Goal: Information Seeking & Learning: Find specific fact

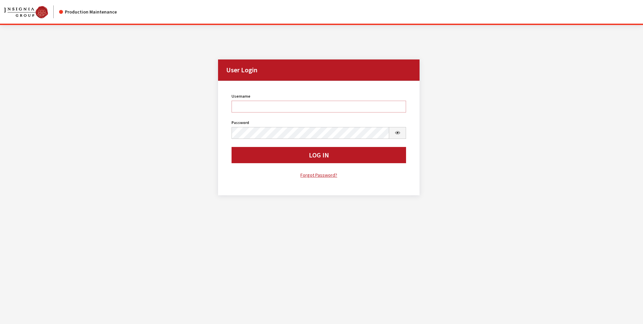
drag, startPoint x: 0, startPoint y: 0, endPoint x: 259, endPoint y: 103, distance: 279.2
click at [259, 103] on input "Username" at bounding box center [319, 107] width 175 height 12
type input "sdakes"
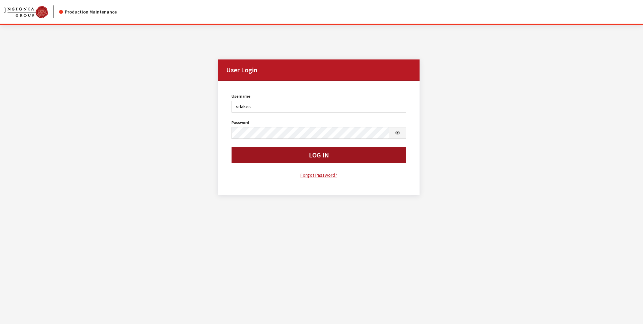
click at [314, 157] on button "Log In" at bounding box center [319, 155] width 175 height 16
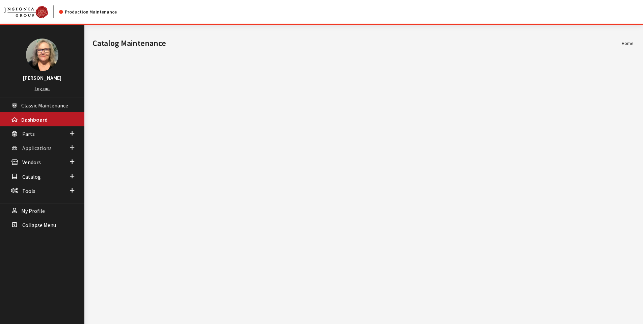
click at [74, 147] on span at bounding box center [72, 147] width 4 height 9
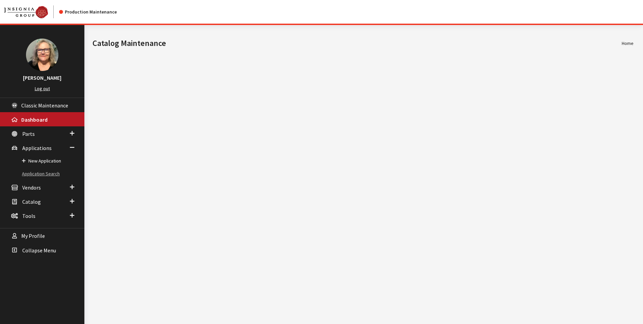
click at [52, 175] on link "Application Search" at bounding box center [42, 174] width 84 height 12
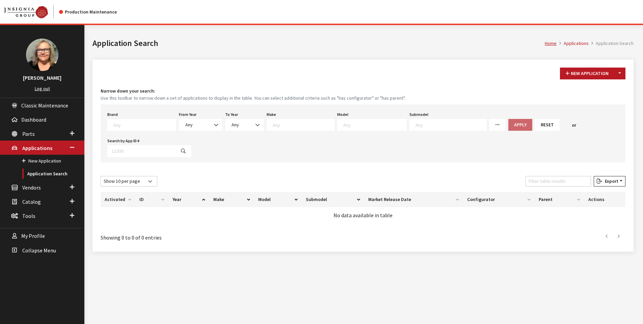
click at [136, 122] on textarea "Search" at bounding box center [144, 125] width 62 height 6
select select "392"
select select
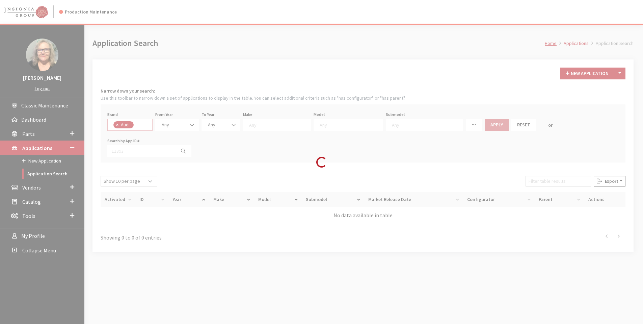
scroll to position [19, 0]
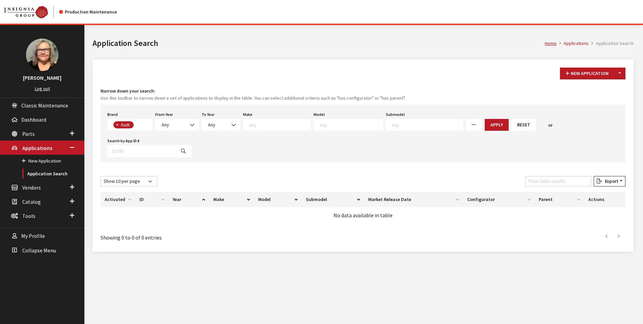
click at [472, 126] on icon at bounding box center [474, 125] width 5 height 5
click at [469, 179] on input "Missing Configurators" at bounding box center [471, 178] width 5 height 5
checkbox input "true"
click at [485, 124] on button "Apply" at bounding box center [497, 125] width 24 height 12
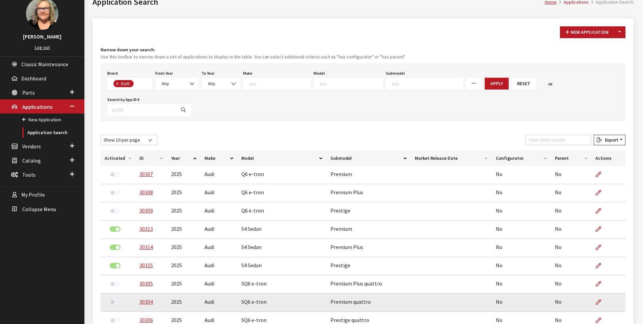
scroll to position [0, 0]
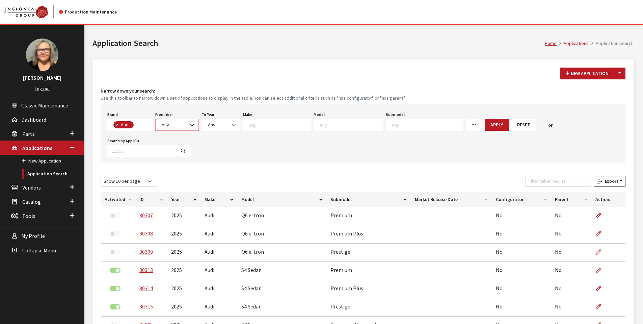
click at [190, 122] on b at bounding box center [190, 122] width 0 height 0
select select "2025"
select select
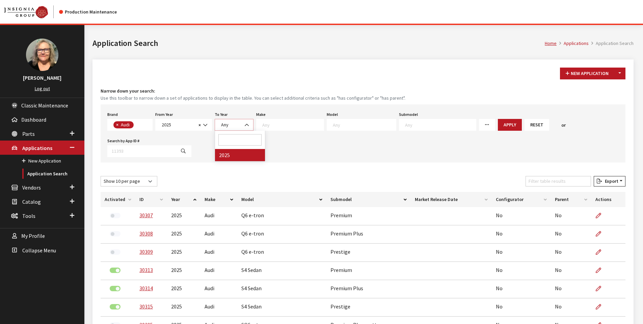
click at [245, 122] on b at bounding box center [245, 122] width 0 height 0
select select "2025"
select select
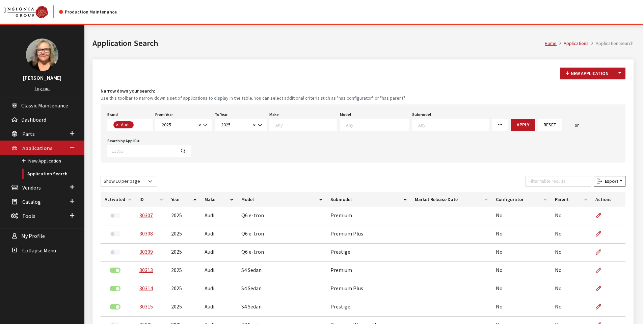
click at [39, 145] on span "Applications" at bounding box center [37, 148] width 30 height 7
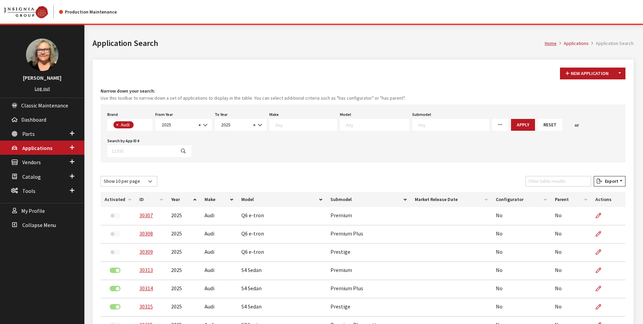
click at [538, 125] on button "Reset" at bounding box center [550, 125] width 25 height 12
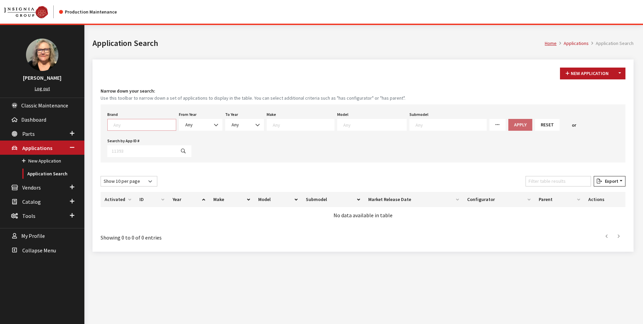
click at [142, 123] on textarea "Search" at bounding box center [144, 125] width 62 height 6
select select "392"
select select
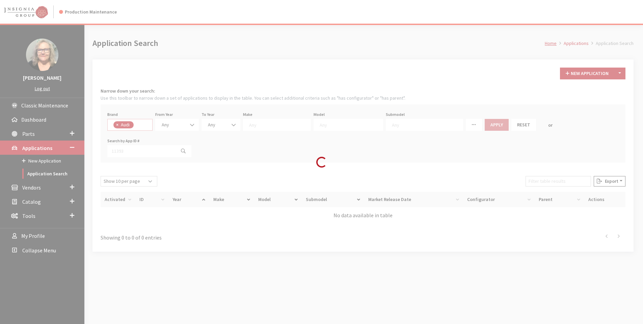
scroll to position [19, 0]
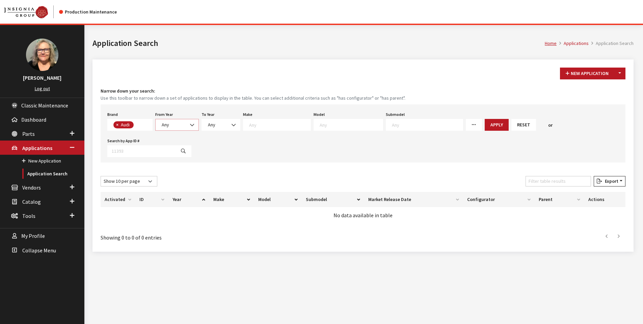
click at [190, 122] on b at bounding box center [190, 122] width 0 height 0
select select "2022"
select select
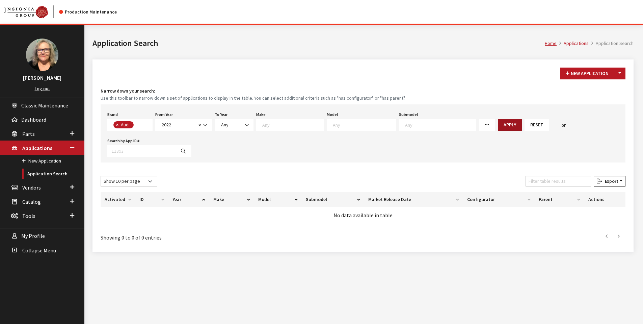
click at [498, 126] on button "Apply" at bounding box center [510, 125] width 24 height 12
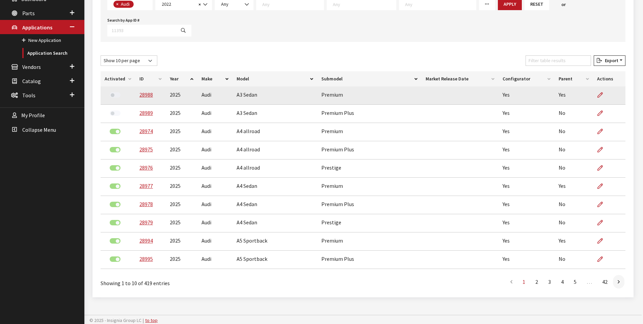
scroll to position [122, 0]
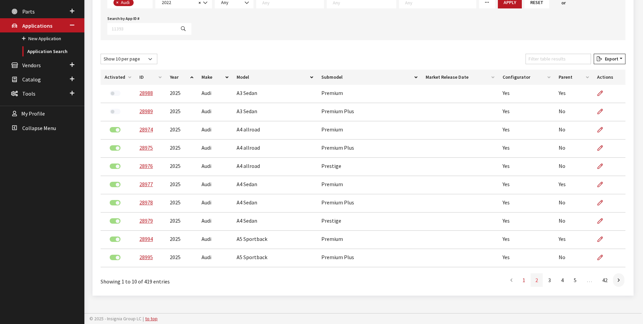
click at [536, 280] on link "2" at bounding box center [537, 280] width 12 height 14
click at [577, 282] on link "5" at bounding box center [575, 281] width 12 height 14
click at [494, 78] on th "Market Release Date" at bounding box center [460, 77] width 77 height 15
click at [551, 281] on link "3" at bounding box center [550, 281] width 12 height 14
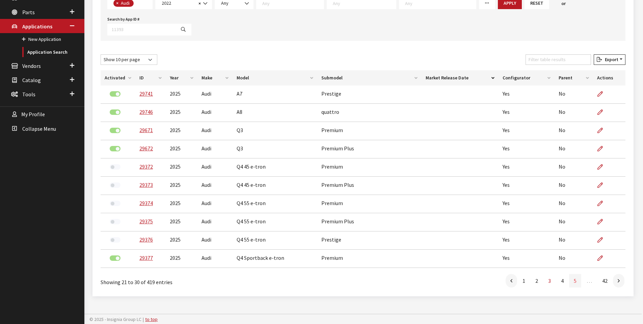
click at [576, 281] on link "5" at bounding box center [575, 281] width 12 height 14
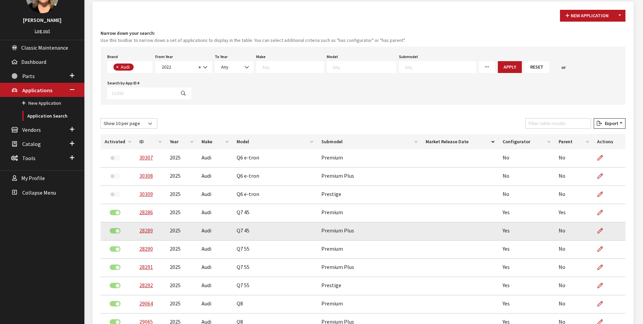
scroll to position [0, 0]
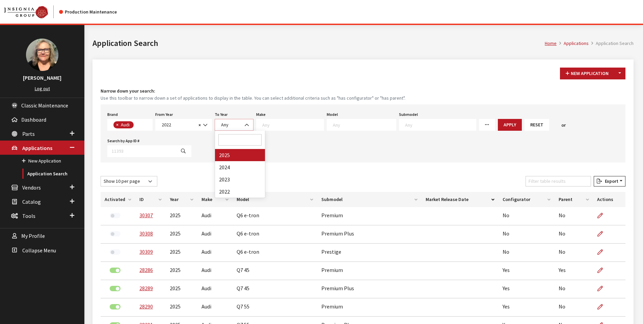
click at [245, 122] on b at bounding box center [245, 122] width 0 height 0
select select "2022"
select select
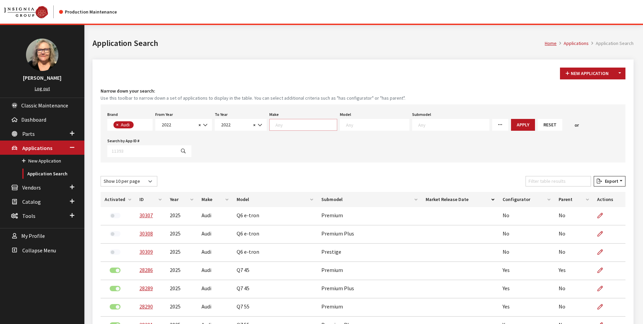
click at [293, 124] on textarea "Search" at bounding box center [306, 125] width 61 height 6
select select "35"
select select
click at [362, 124] on textarea "Search" at bounding box center [353, 125] width 63 height 6
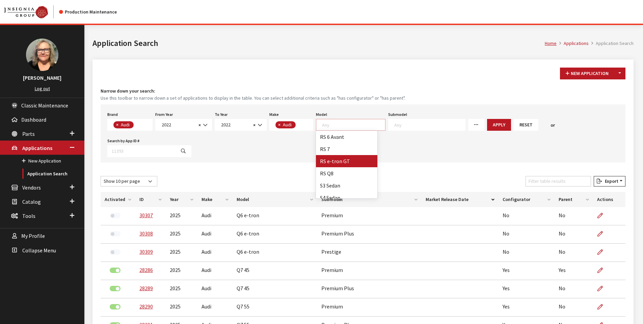
scroll to position [467, 0]
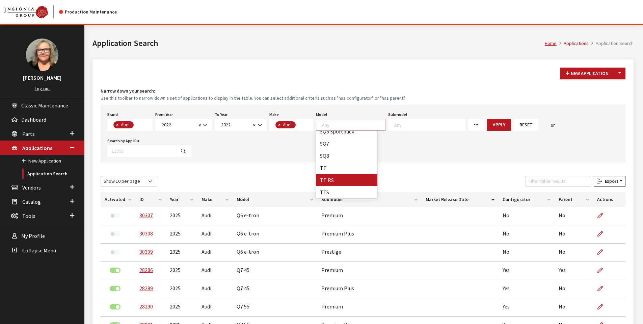
select select "1122"
select select
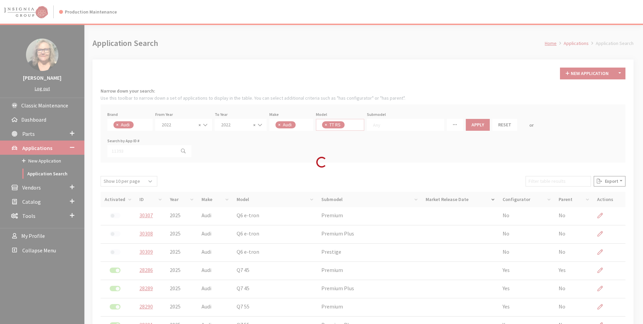
scroll to position [263, 0]
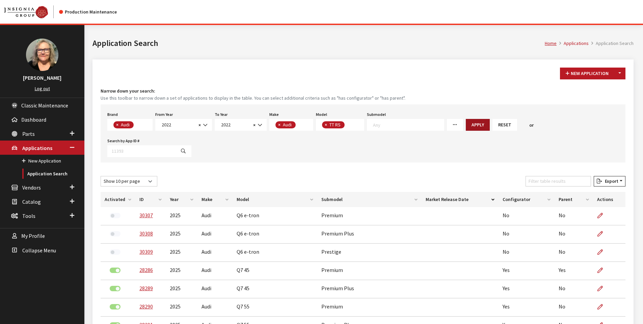
click at [468, 126] on button "Apply" at bounding box center [478, 125] width 24 height 12
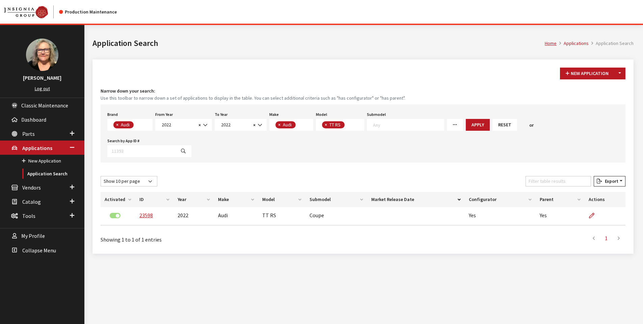
click at [120, 123] on button "×" at bounding box center [116, 124] width 7 height 7
select select
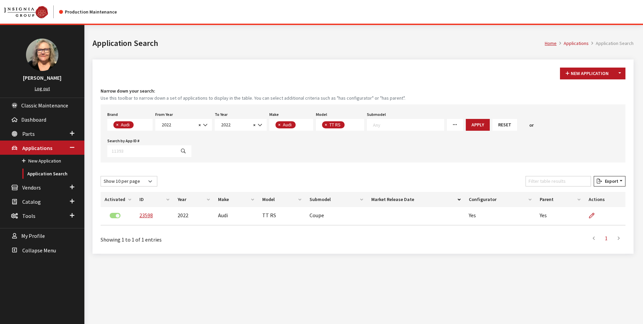
select select
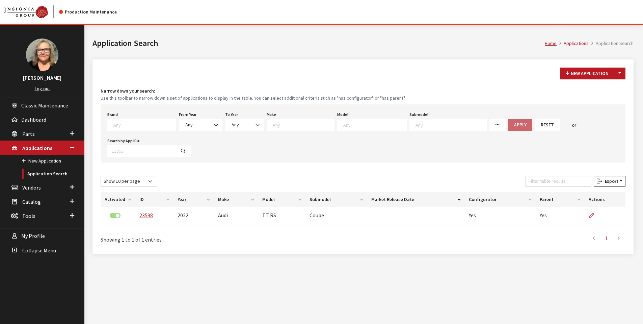
scroll to position [25, 0]
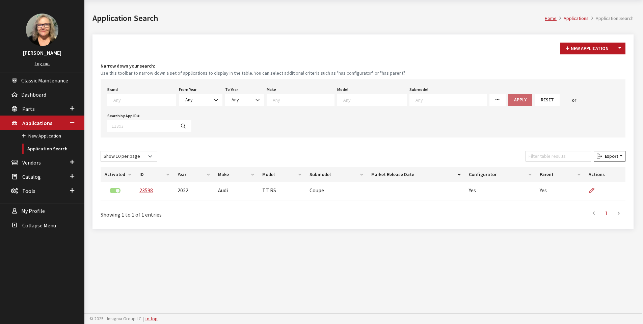
click at [535, 100] on button "Reset" at bounding box center [547, 100] width 25 height 12
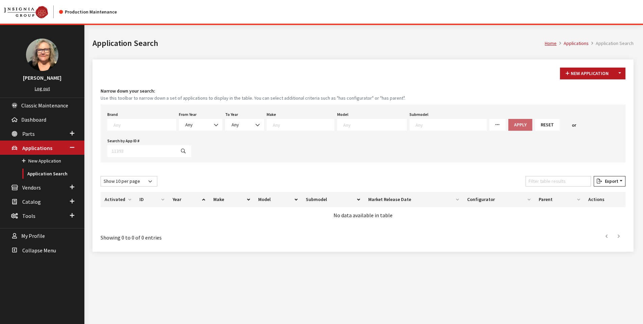
click at [287, 125] on textarea "Search" at bounding box center [303, 125] width 61 height 6
select select "64"
select select
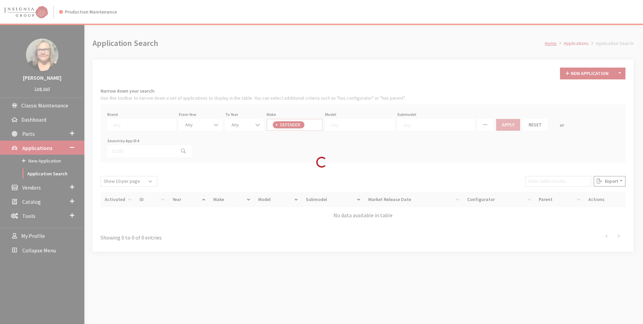
scroll to position [83, 0]
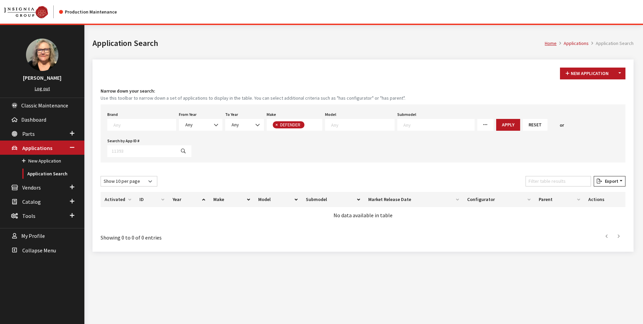
click at [344, 127] on textarea "Search" at bounding box center [362, 125] width 63 height 6
select select "1342"
select select
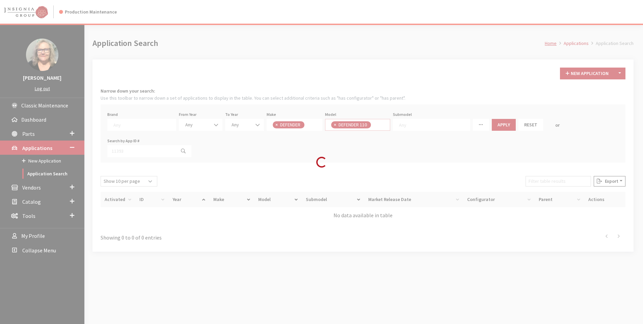
scroll to position [0, 0]
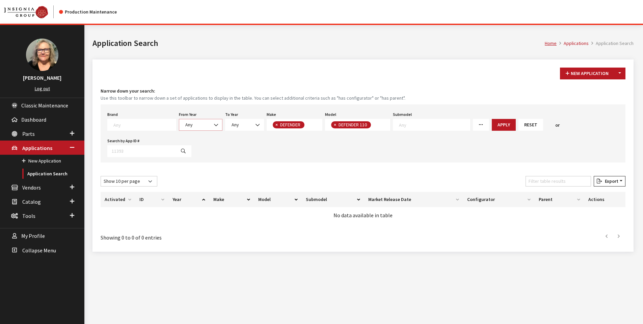
click at [214, 122] on b at bounding box center [214, 122] width 0 height 0
select select "2026"
select select
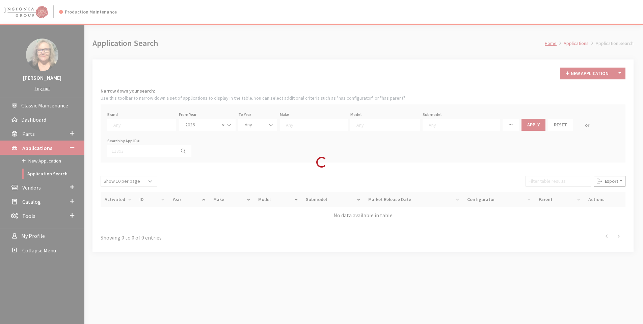
scroll to position [71, 0]
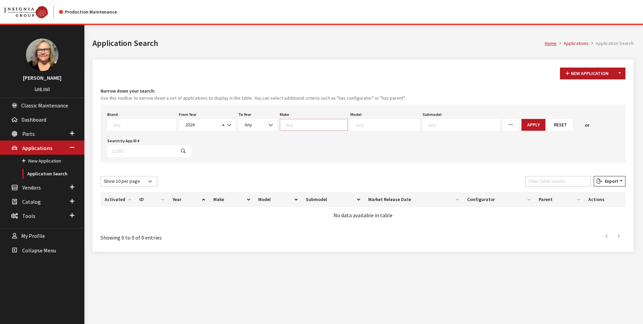
click at [294, 124] on textarea "Search" at bounding box center [316, 125] width 61 height 6
select select "64"
select select
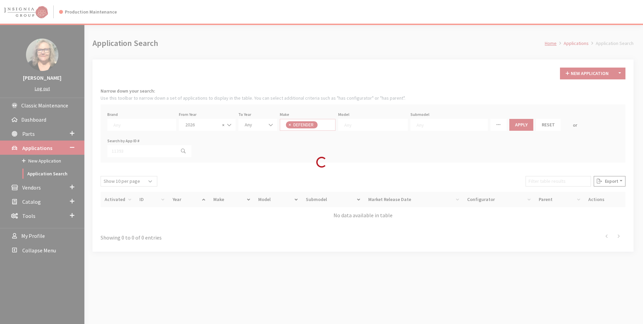
scroll to position [0, 0]
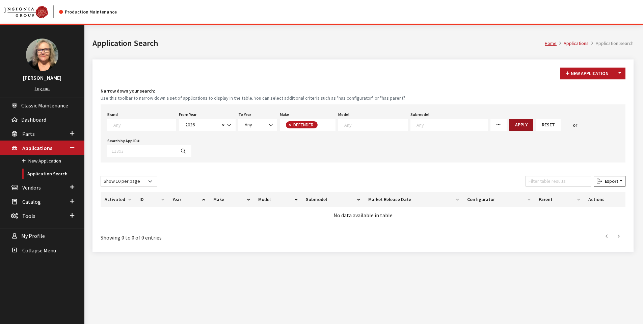
click at [510, 124] on button "Apply" at bounding box center [522, 125] width 24 height 12
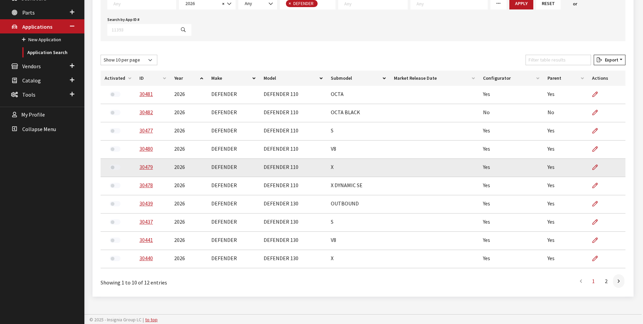
scroll to position [122, 0]
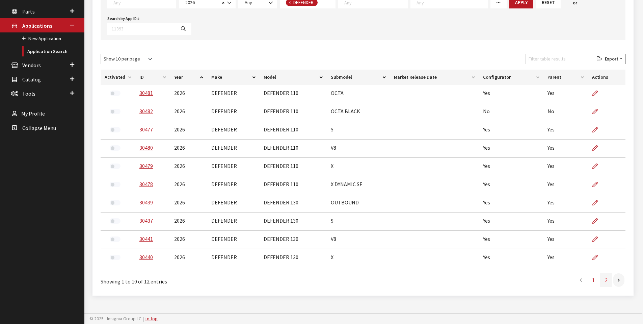
click at [608, 279] on link "2" at bounding box center [607, 280] width 12 height 14
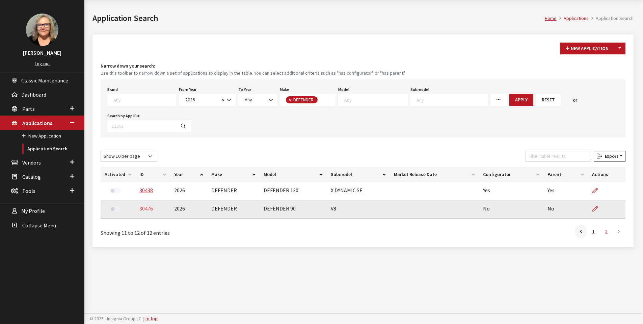
click at [142, 209] on link "30476" at bounding box center [146, 208] width 14 height 7
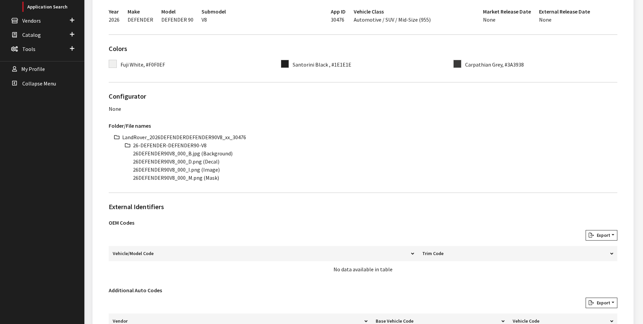
scroll to position [169, 0]
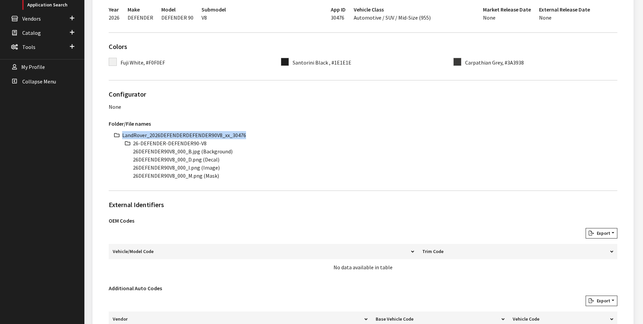
drag, startPoint x: 123, startPoint y: 134, endPoint x: 248, endPoint y: 133, distance: 125.3
click at [248, 133] on li "LandRover_2026DEFENDERDEFENDER90V8_xx_30476" at bounding box center [369, 135] width 495 height 8
copy li "LandRover_2026DEFENDERDEFENDER90V8_xx_30476"
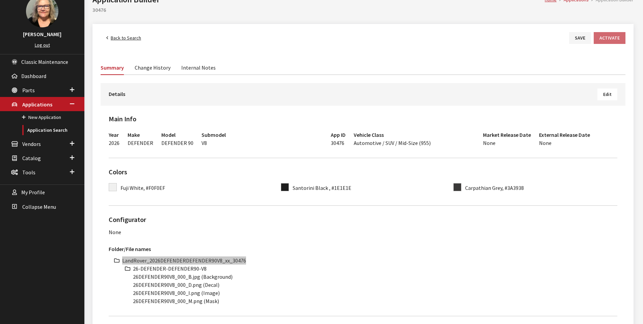
scroll to position [0, 0]
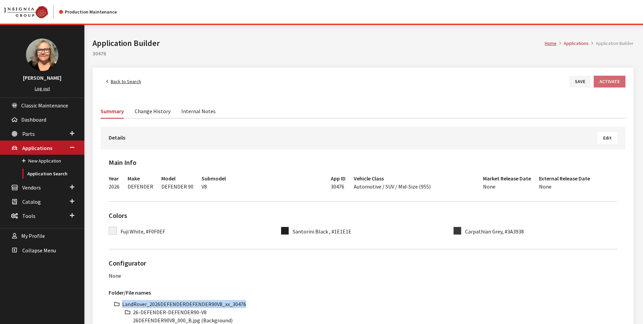
click at [128, 78] on link "Back to Search" at bounding box center [124, 82] width 46 height 12
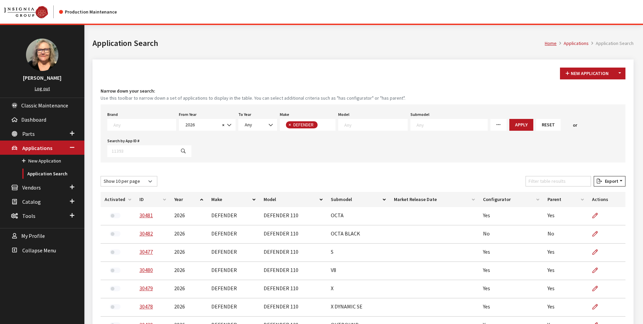
scroll to position [11, 0]
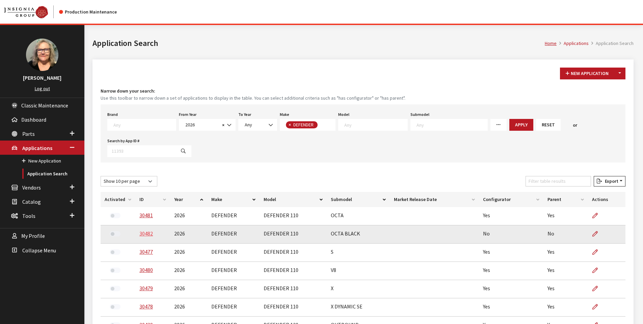
click at [142, 235] on link "30482" at bounding box center [146, 233] width 14 height 7
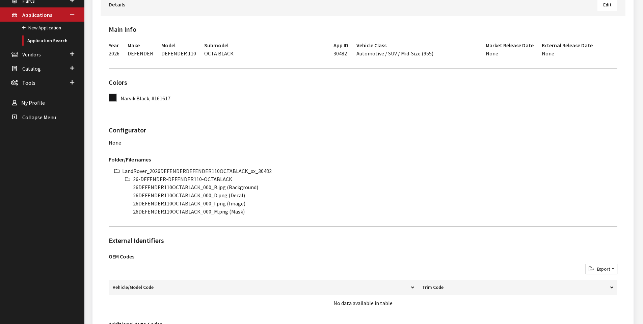
scroll to position [135, 0]
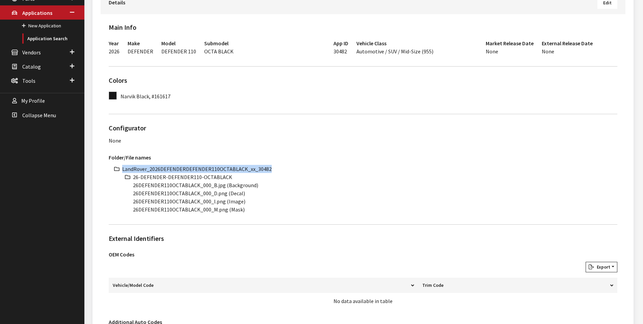
drag, startPoint x: 123, startPoint y: 169, endPoint x: 281, endPoint y: 168, distance: 158.1
click at [281, 168] on li "LandRover_2026DEFENDERDEFENDER110OCTABLACK_xx_30482" at bounding box center [369, 169] width 495 height 8
copy li "LandRover_2026DEFENDERDEFENDER110OCTABLACK_xx_30482"
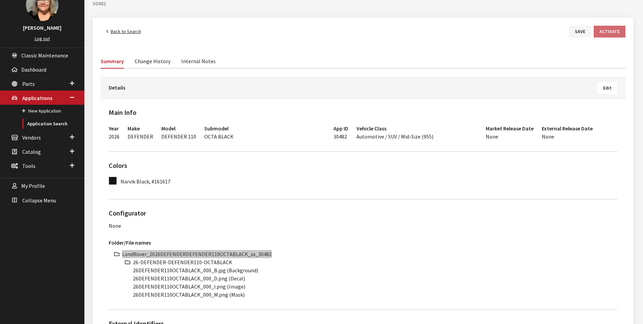
scroll to position [0, 0]
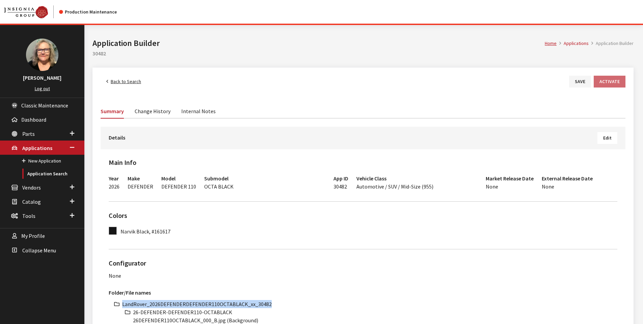
click at [125, 81] on link "Back to Search" at bounding box center [124, 82] width 46 height 12
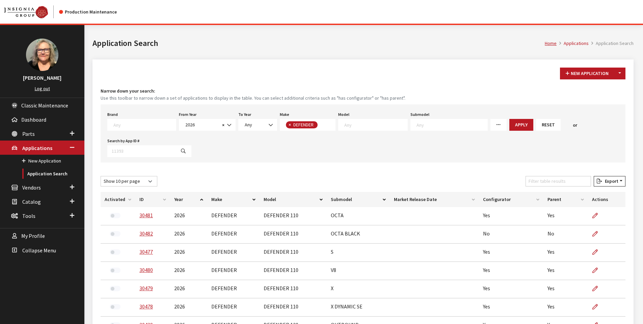
scroll to position [11, 0]
click at [289, 125] on span "×" at bounding box center [290, 125] width 2 height 6
select select
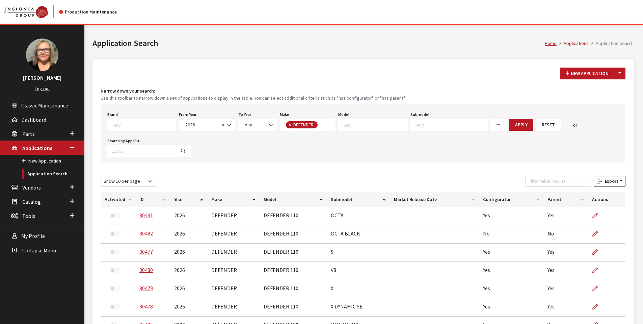
scroll to position [32, 0]
click at [292, 123] on textarea "Search" at bounding box center [316, 125] width 61 height 6
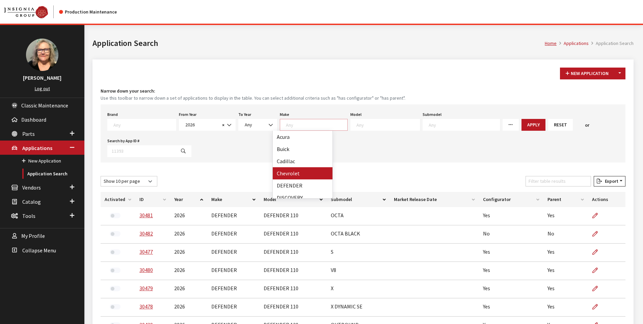
scroll to position [68, 0]
select select "65"
select select
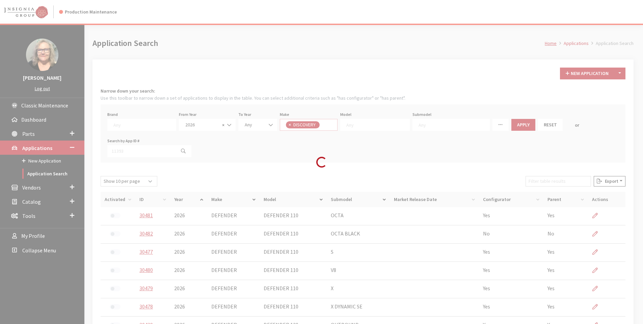
scroll to position [0, 0]
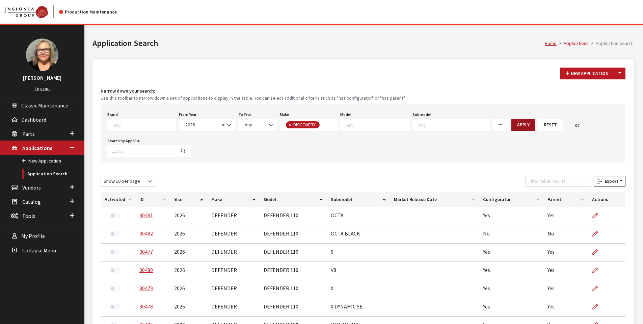
click at [512, 124] on button "Apply" at bounding box center [524, 125] width 24 height 12
